Goal: Transaction & Acquisition: Purchase product/service

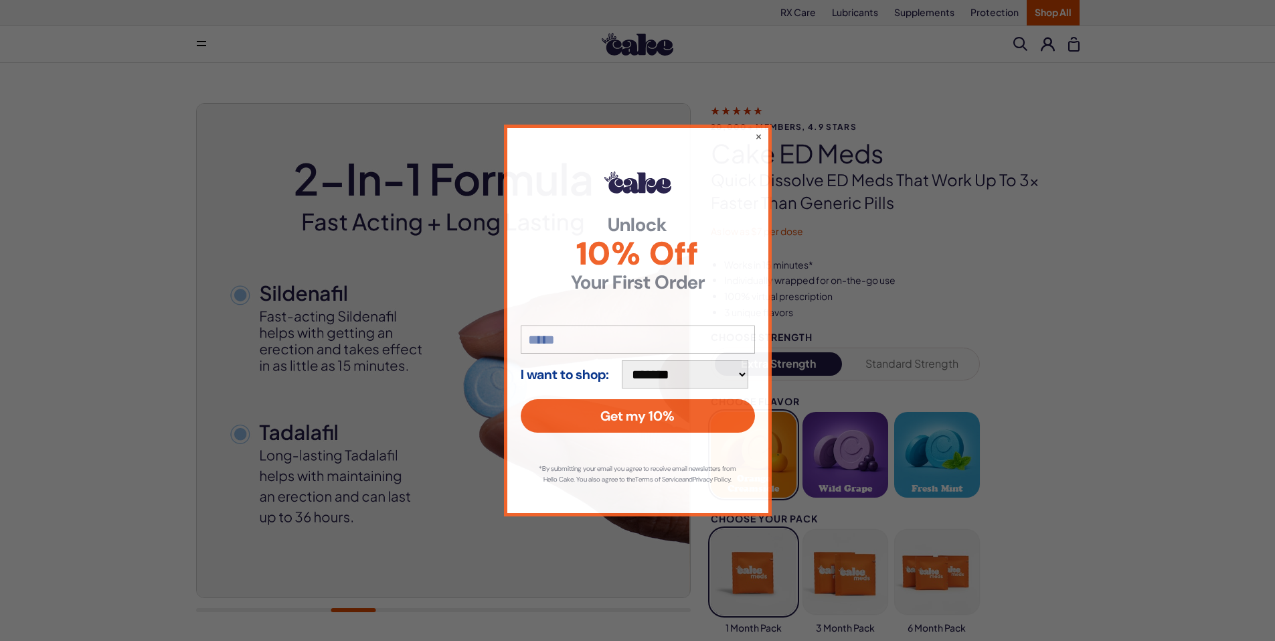
click at [325, 252] on div "**********" at bounding box center [637, 320] width 1275 height 641
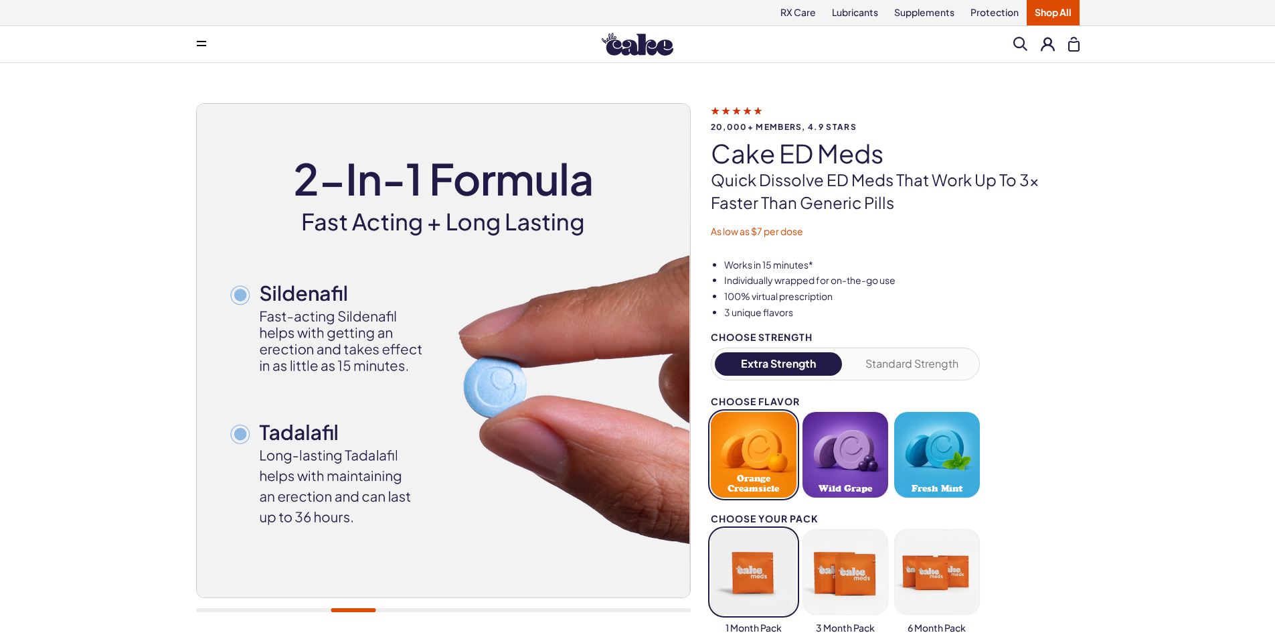
click at [302, 430] on img at bounding box center [443, 350] width 493 height 493
click at [237, 434] on img at bounding box center [443, 350] width 493 height 493
click at [238, 434] on img at bounding box center [443, 350] width 493 height 493
click at [239, 434] on img at bounding box center [443, 350] width 493 height 493
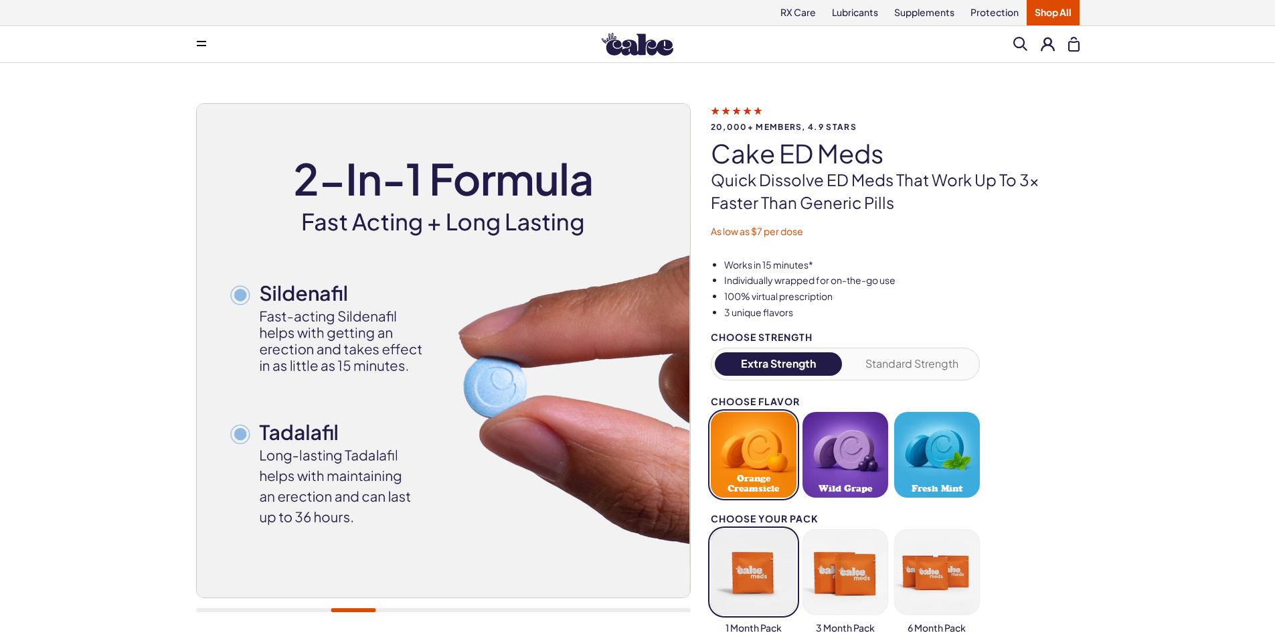
click at [789, 363] on button "Extra Strength" at bounding box center [779, 363] width 128 height 23
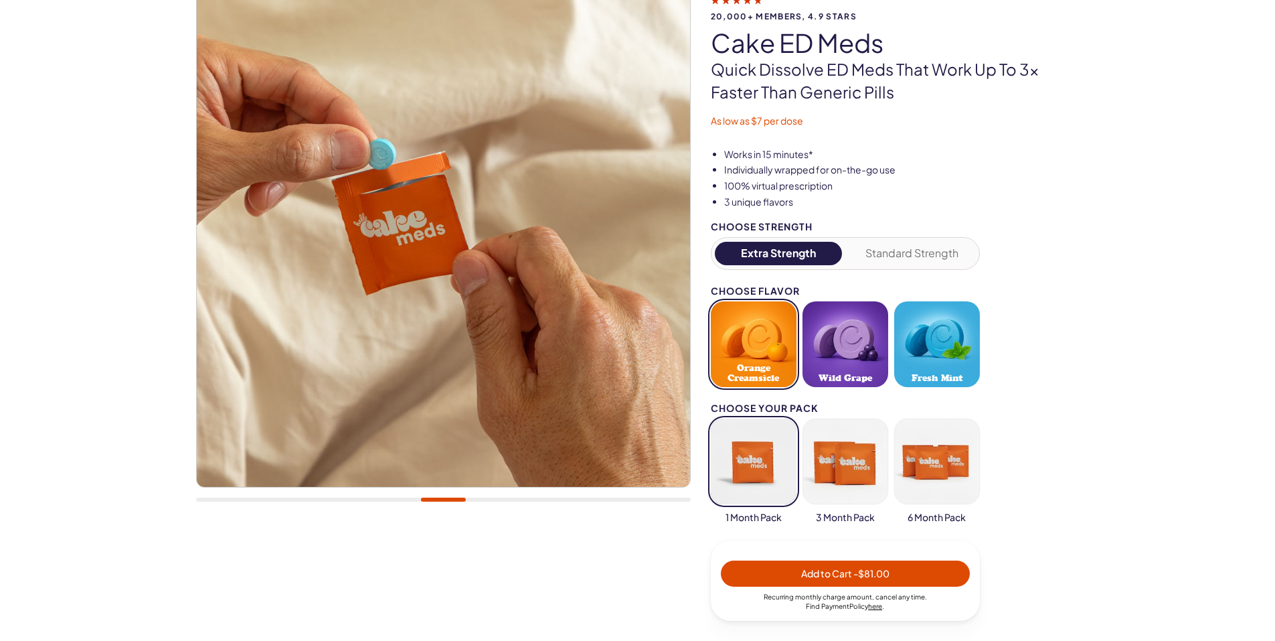
scroll to position [134, 0]
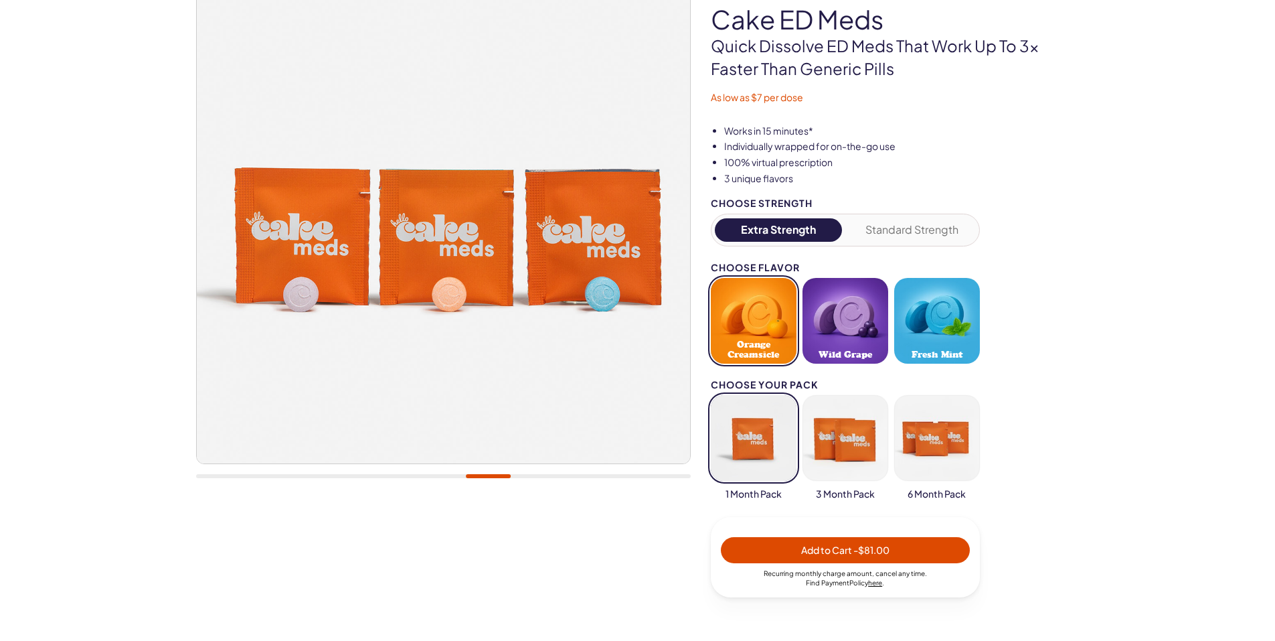
click at [747, 447] on button "button" at bounding box center [754, 438] width 86 height 86
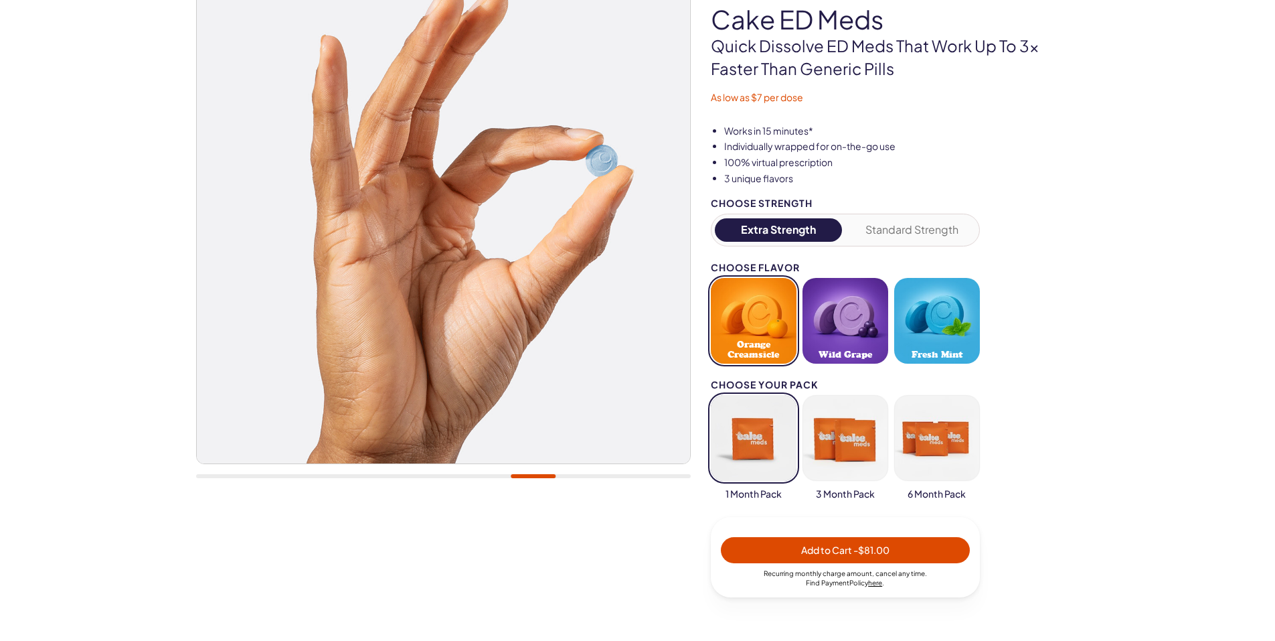
click at [748, 444] on button "button" at bounding box center [754, 438] width 86 height 86
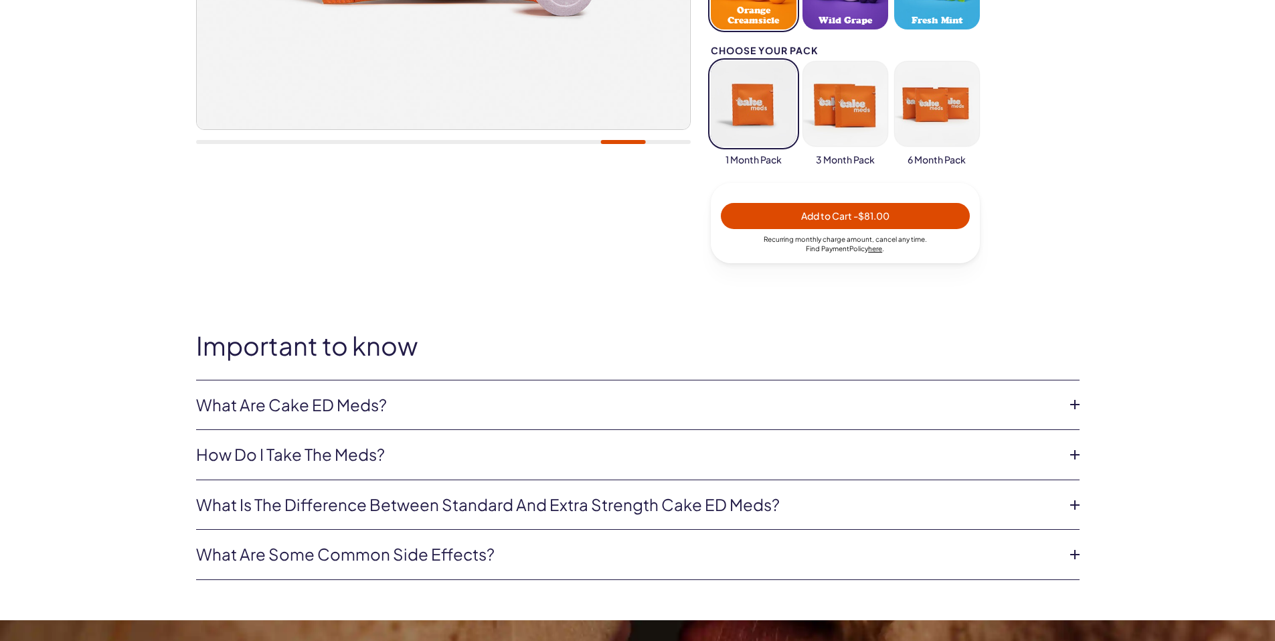
scroll to position [469, 0]
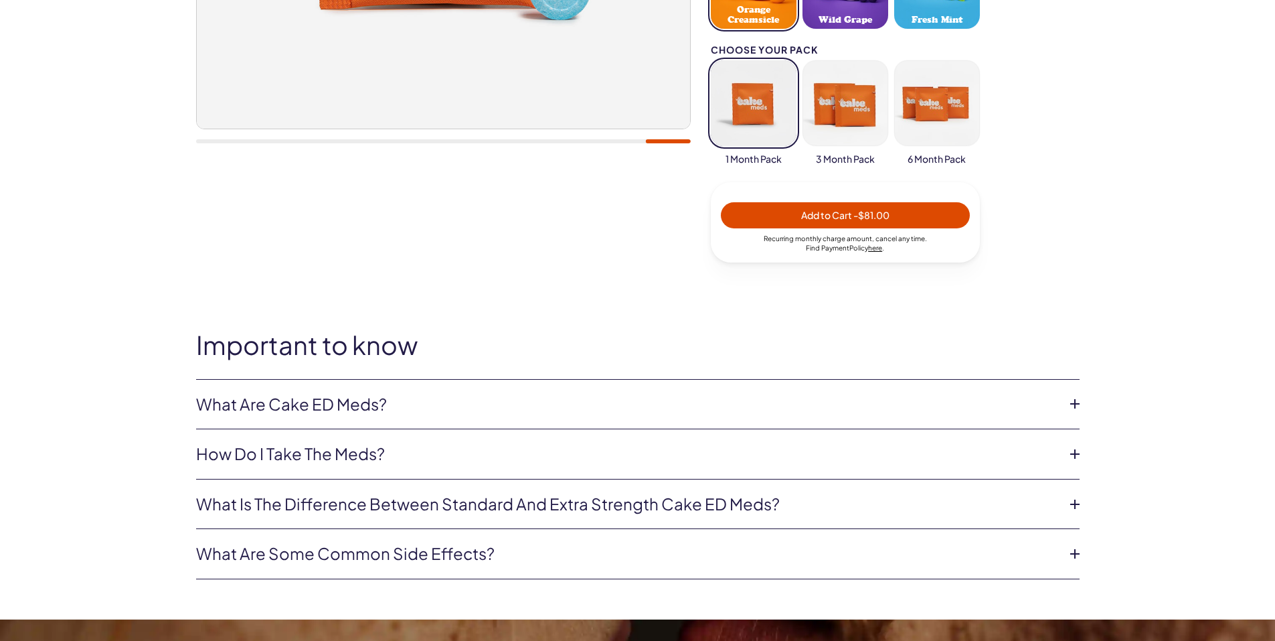
click at [666, 506] on link "What is the difference between Standard and Extra Strength Cake ED meds?" at bounding box center [627, 504] width 862 height 23
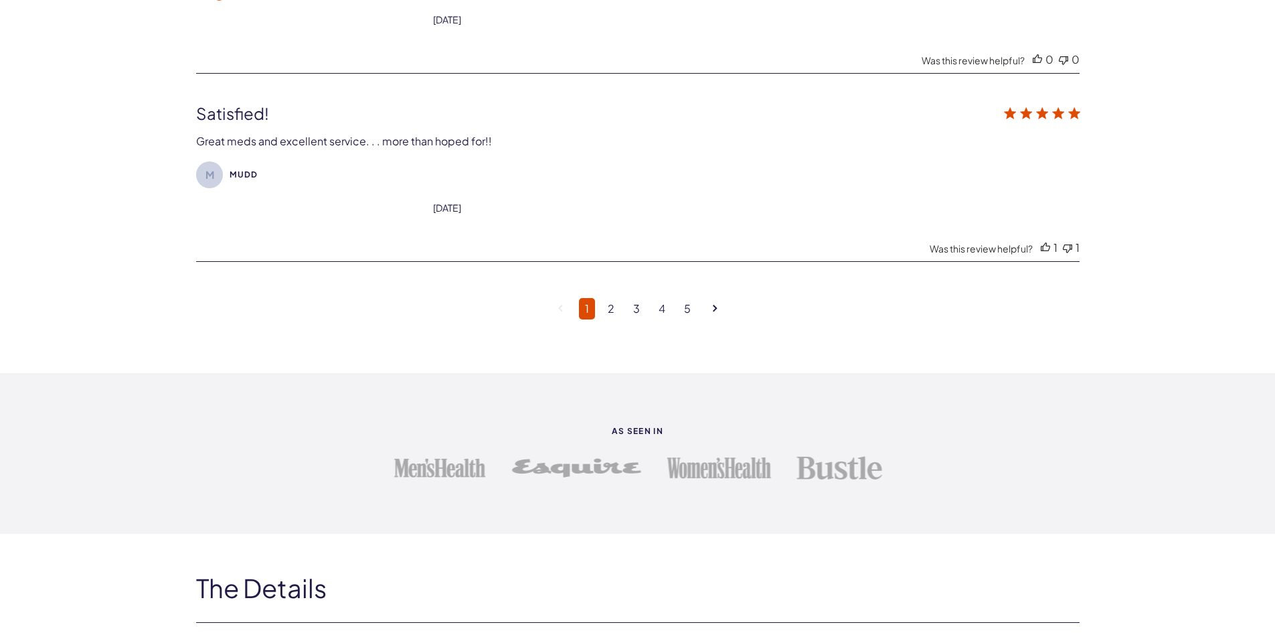
scroll to position [5020, 0]
